Goal: Find specific page/section: Find specific page/section

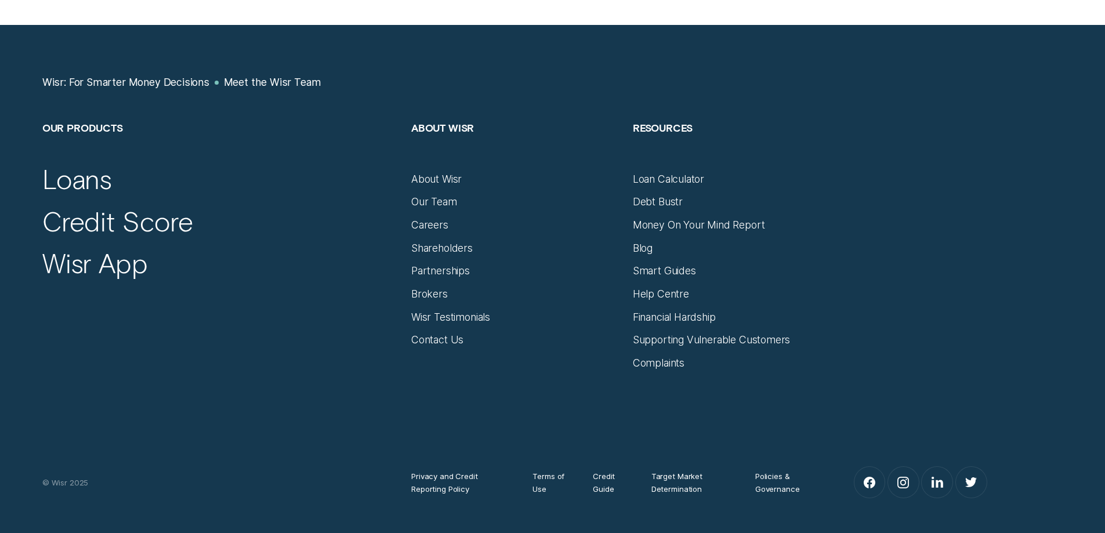
scroll to position [986, 0]
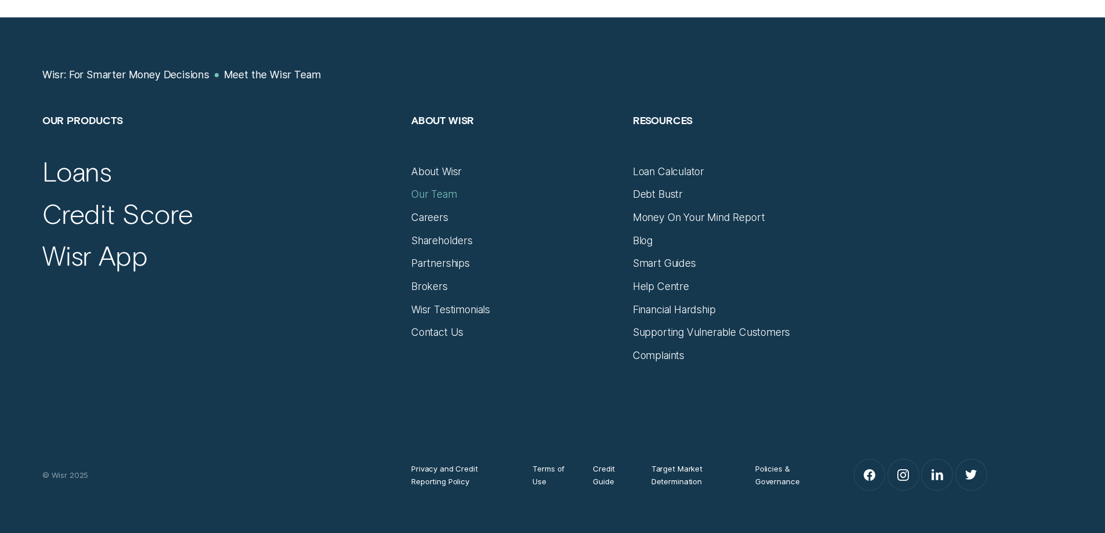
click at [420, 200] on div "Our Team" at bounding box center [434, 194] width 46 height 13
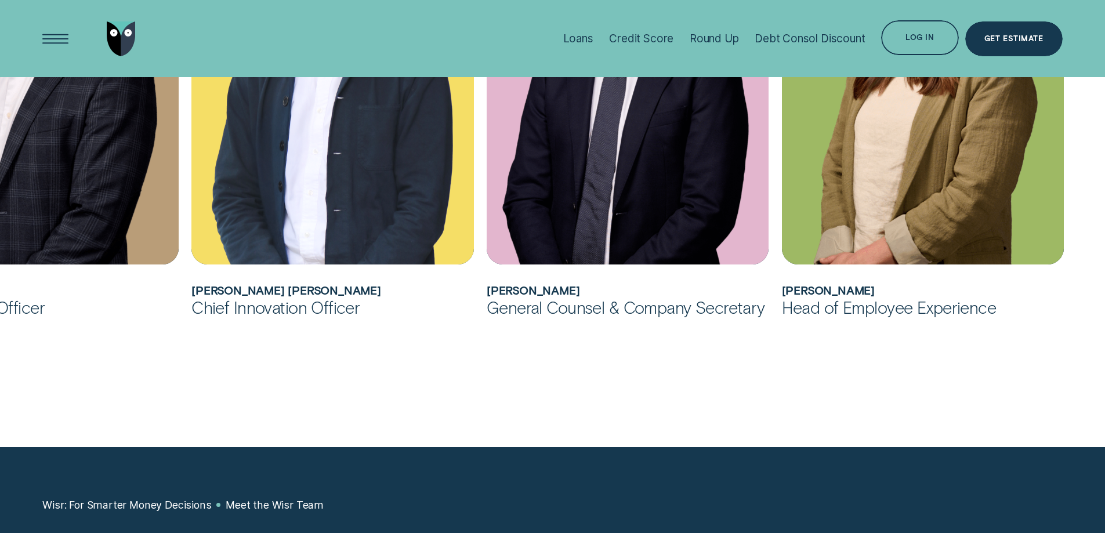
scroll to position [928, 0]
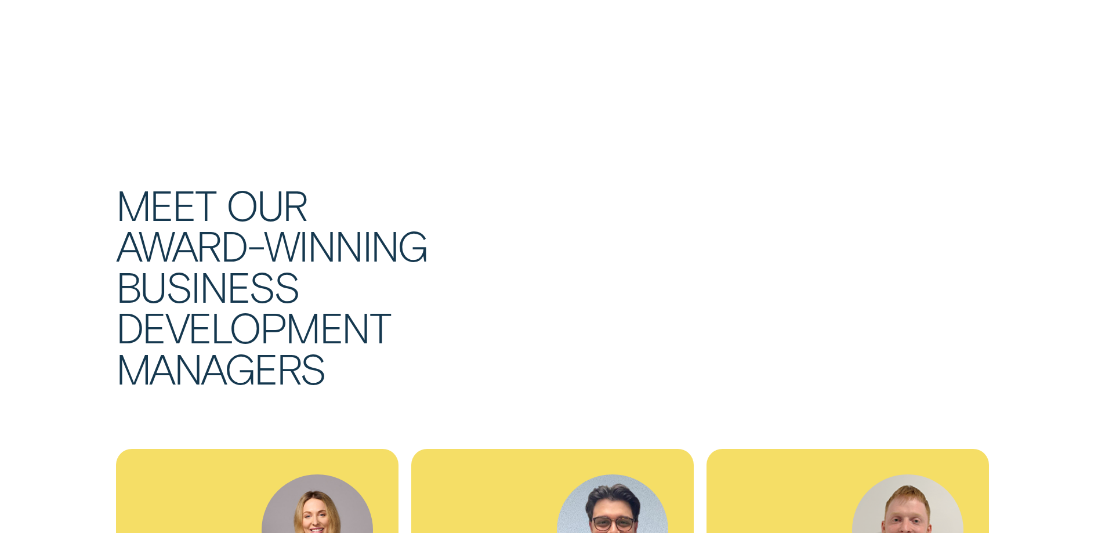
scroll to position [3539, 0]
